Goal: Task Accomplishment & Management: Complete application form

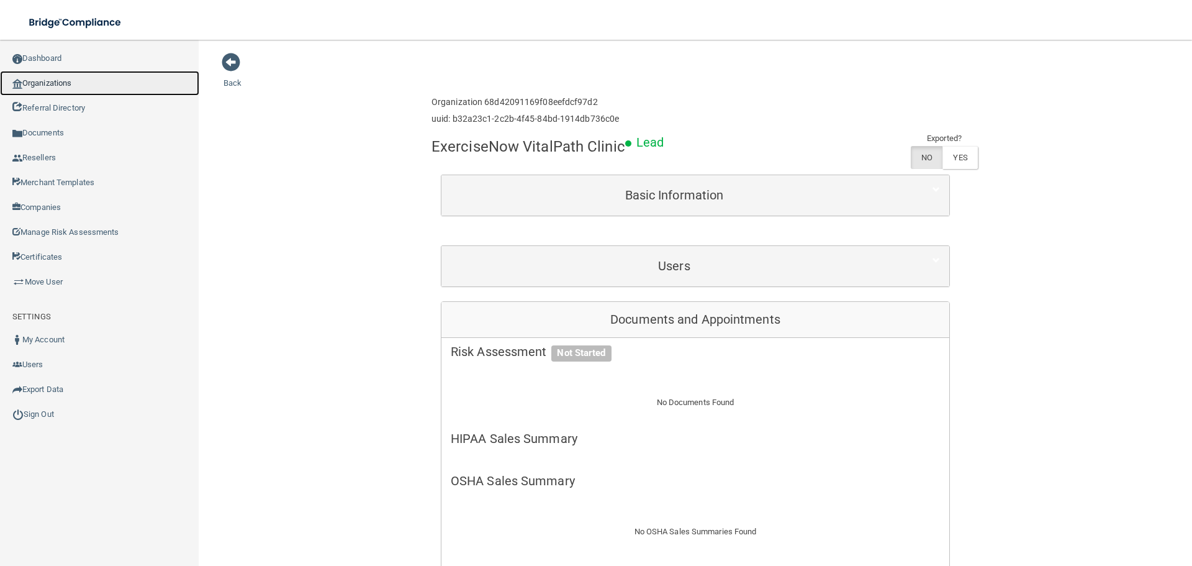
drag, startPoint x: 0, startPoint y: 0, endPoint x: 68, endPoint y: 87, distance: 110.6
click at [68, 87] on link "Organizations" at bounding box center [99, 83] width 199 height 25
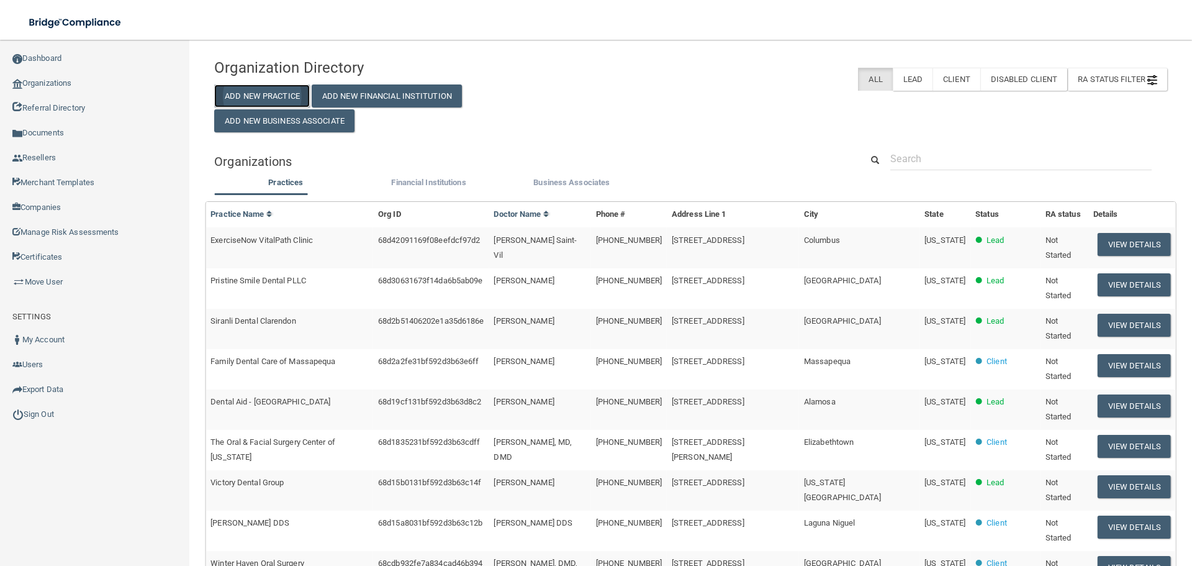
click at [297, 97] on button "Add New Practice" at bounding box center [262, 95] width 96 height 23
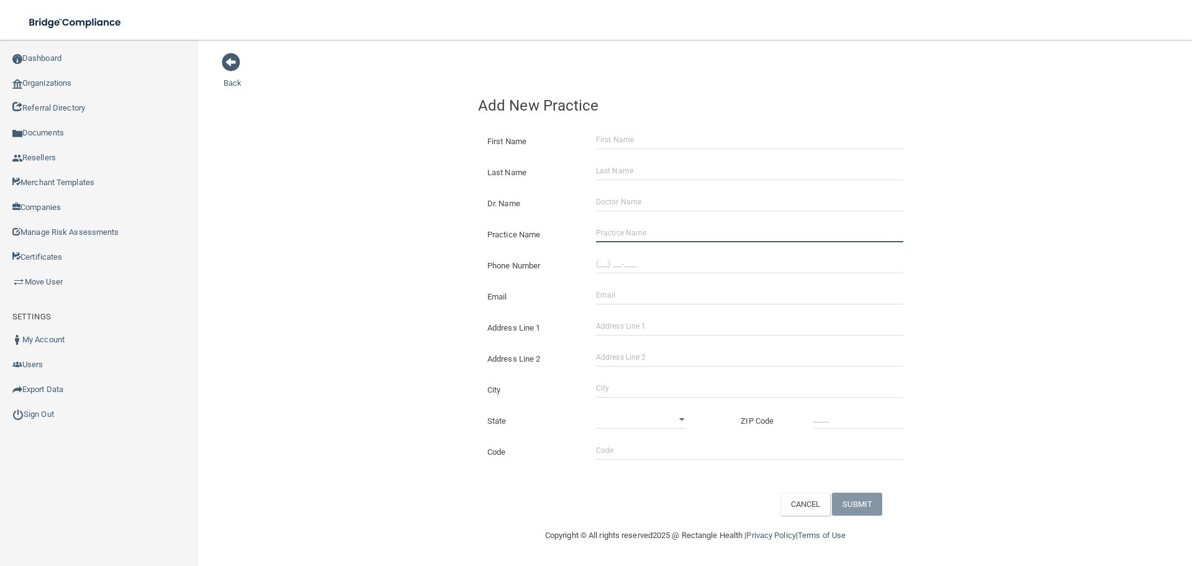
click at [648, 230] on input "Practice Name" at bounding box center [749, 233] width 307 height 19
paste input "[US_STATE] Pain Institute PLLC"
type input "[US_STATE] Pain Institute PLLC"
drag, startPoint x: 631, startPoint y: 260, endPoint x: 563, endPoint y: 260, distance: 68.3
click at [631, 260] on input "(___) ___-____" at bounding box center [749, 264] width 307 height 19
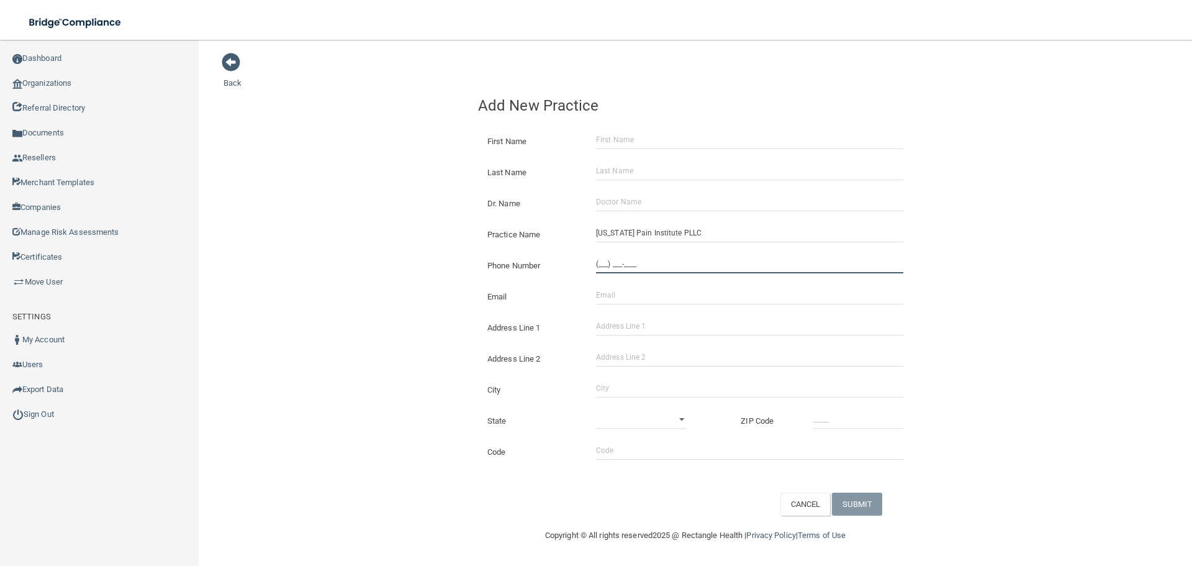
paste input "405) 733-5900"
type input "[PHONE_NUMBER]"
click at [387, 221] on div "Back Add New Practice First Name Last Name Dr. Name Practice Name [US_STATE] Pa…" at bounding box center [696, 283] width 944 height 463
click at [612, 325] on input "Address Line 1" at bounding box center [749, 326] width 307 height 19
paste input "[STREET_ADDRESS]"
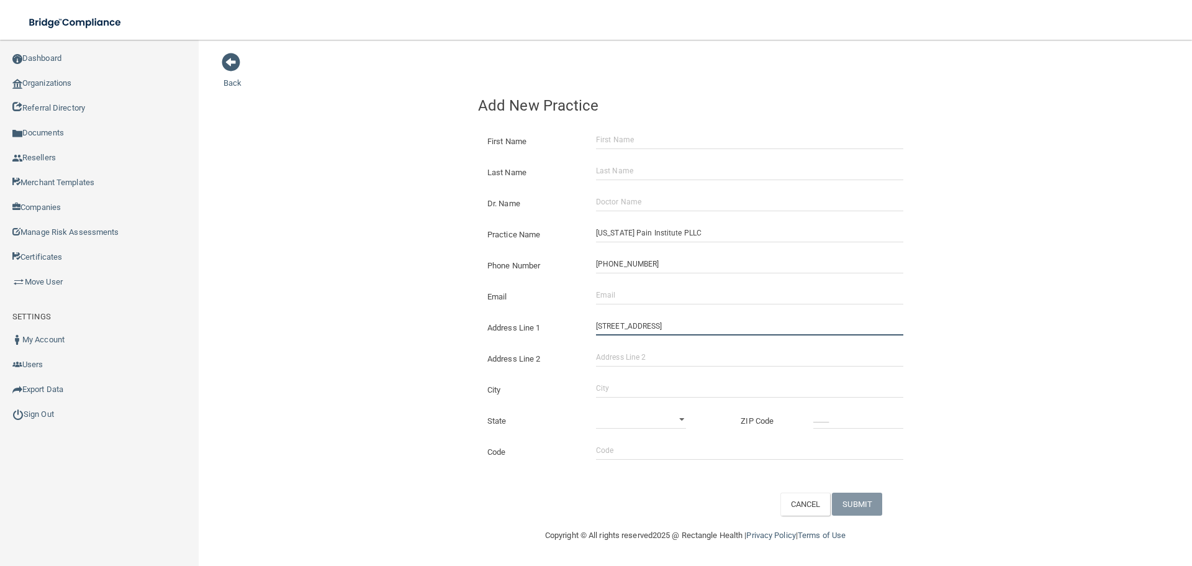
drag, startPoint x: 700, startPoint y: 327, endPoint x: 648, endPoint y: 327, distance: 51.5
click at [648, 327] on input "[STREET_ADDRESS]" at bounding box center [749, 326] width 307 height 19
type input "[STREET_ADDRESS]"
click at [656, 359] on input "Address Line 2" at bounding box center [749, 357] width 307 height 19
paste input "Ste 750"
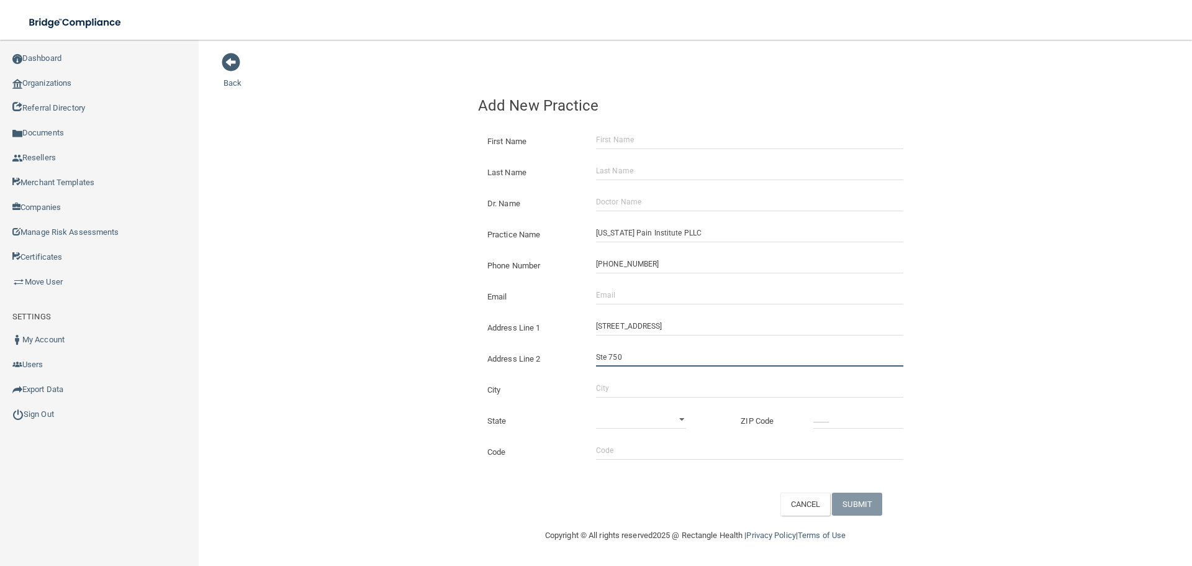
type input "Ste 750"
click at [597, 394] on input "City" at bounding box center [749, 388] width 307 height 19
type input "[US_STATE][GEOGRAPHIC_DATA]"
click at [614, 422] on select "[US_STATE] [US_STATE] [US_STATE] [US_STATE] [US_STATE] [US_STATE] [US_STATE] [U…" at bounding box center [641, 419] width 90 height 19
select select "36"
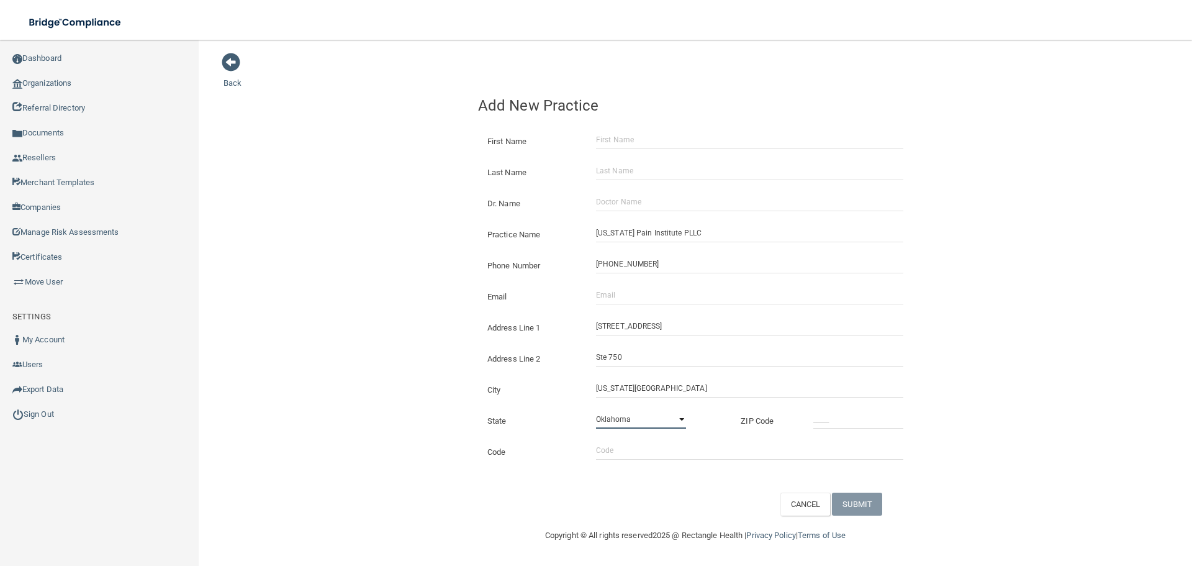
click at [596, 410] on select "[US_STATE] [US_STATE] [US_STATE] [US_STATE] [US_STATE] [US_STATE] [US_STATE] [U…" at bounding box center [641, 419] width 90 height 19
click at [864, 425] on input "_____" at bounding box center [858, 419] width 90 height 19
type input "73115"
click at [360, 287] on div "Back Add New Practice First Name Last Name Dr. Name Practice Name [US_STATE] Pa…" at bounding box center [696, 283] width 944 height 463
drag, startPoint x: 645, startPoint y: 301, endPoint x: 581, endPoint y: 292, distance: 64.6
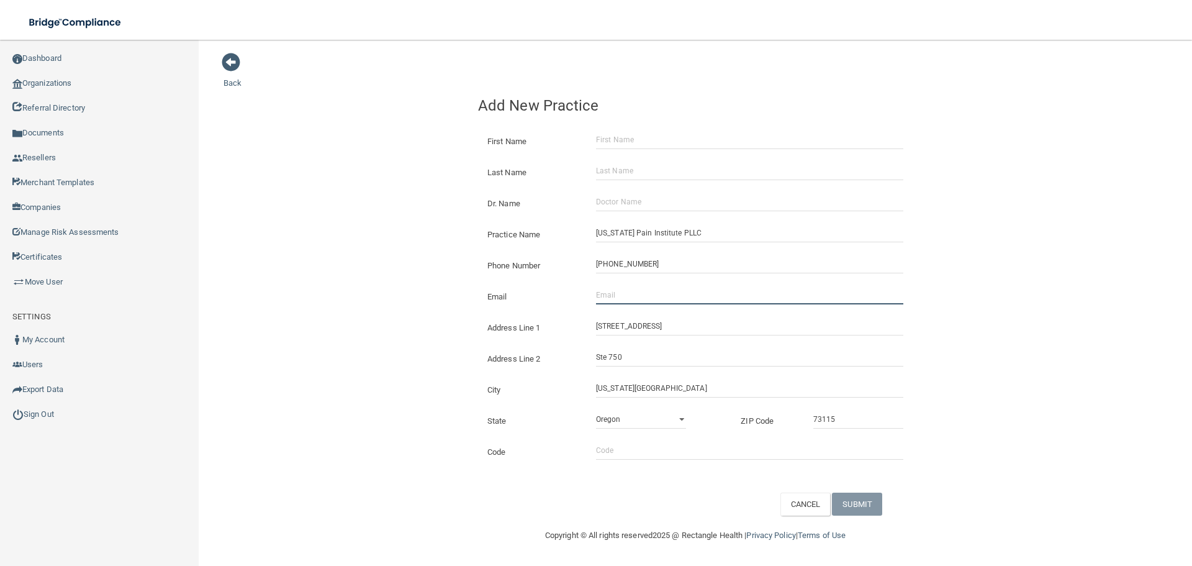
click at [643, 301] on input "Email" at bounding box center [749, 295] width 307 height 19
paste input "[EMAIL_ADDRESS][DOMAIN_NAME]"
type input "[EMAIL_ADDRESS][DOMAIN_NAME]"
click at [324, 260] on div "Back Add New Practice First Name Last Name Dr. Name Practice Name [US_STATE] Pa…" at bounding box center [696, 283] width 944 height 463
click at [615, 134] on input "First Name" at bounding box center [749, 139] width 307 height 19
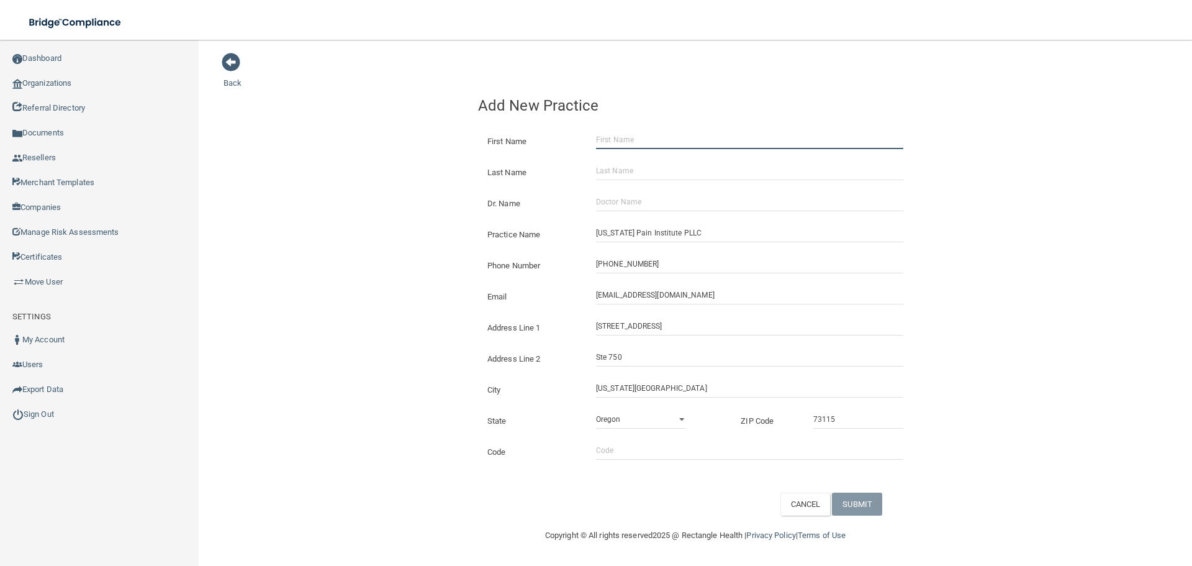
paste input "[PERSON_NAME]"
click at [641, 138] on input "[PERSON_NAME]" at bounding box center [749, 139] width 307 height 19
type input "[PERSON_NAME]"
click at [641, 173] on input "Last Name" at bounding box center [749, 170] width 307 height 19
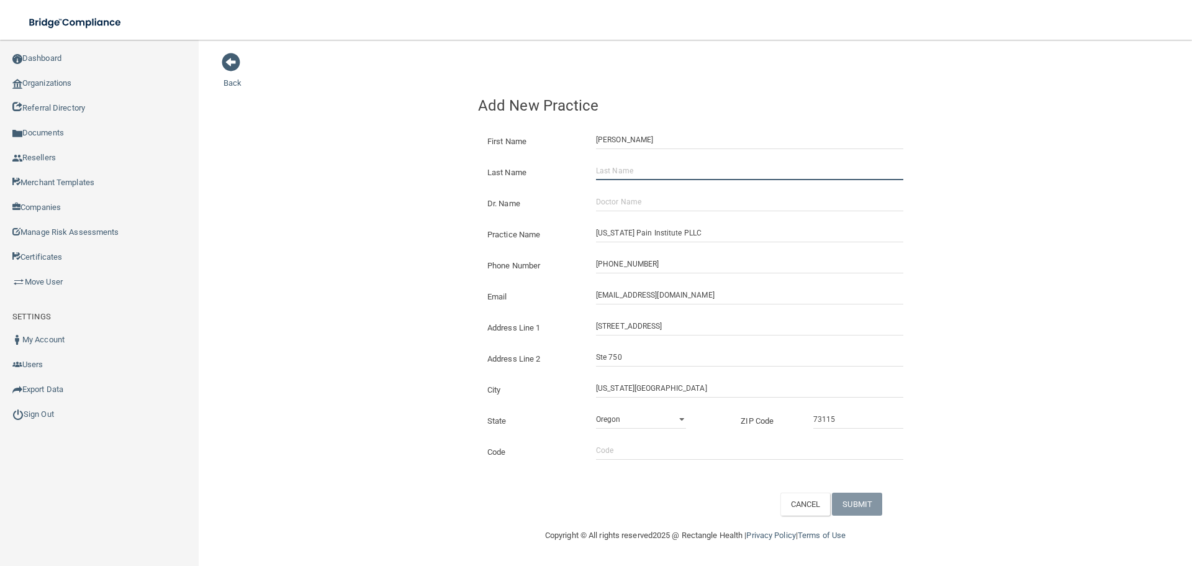
paste input "[PERSON_NAME]"
type input "[PERSON_NAME]"
drag, startPoint x: 652, startPoint y: 207, endPoint x: 619, endPoint y: 199, distance: 33.9
click at [652, 207] on input "Dr. Name" at bounding box center [749, 201] width 307 height 19
paste input "[PERSON_NAME], MD"
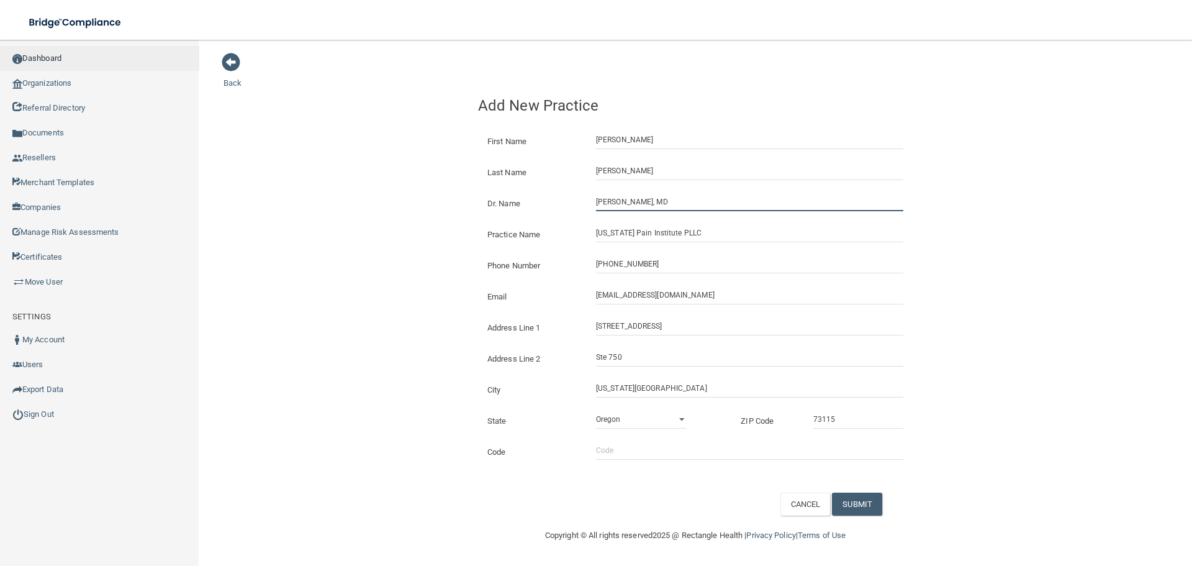
type input "[PERSON_NAME], MD"
click at [864, 491] on form "First Name [PERSON_NAME] Last Name [PERSON_NAME] Dr. Name [PERSON_NAME], [GEOGR…" at bounding box center [695, 318] width 435 height 394
click at [864, 501] on button "SUBMIT" at bounding box center [857, 503] width 50 height 23
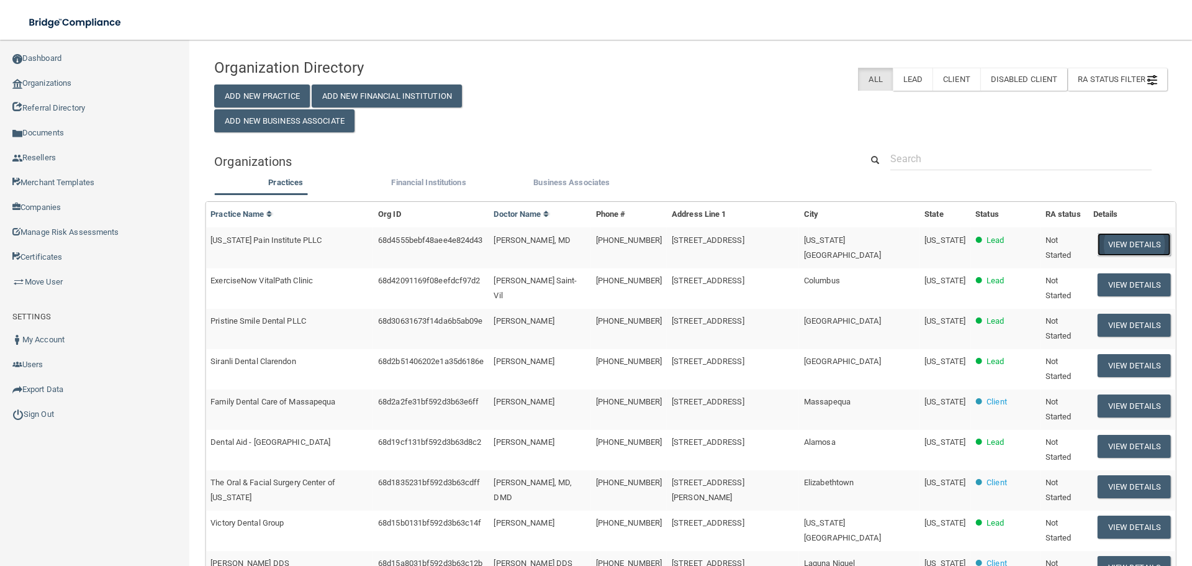
click at [1136, 240] on button "View Details" at bounding box center [1134, 244] width 73 height 23
